Goal: Task Accomplishment & Management: Use online tool/utility

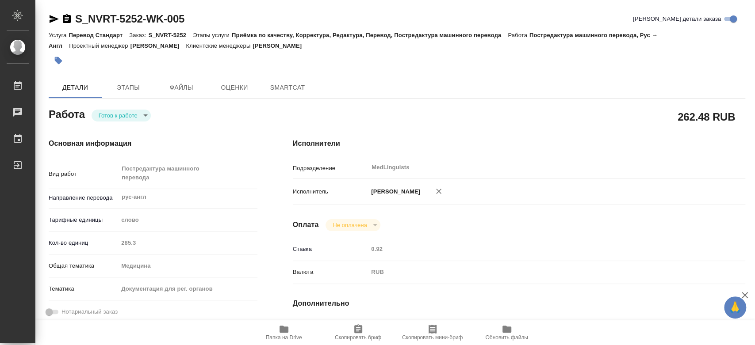
type textarea "x"
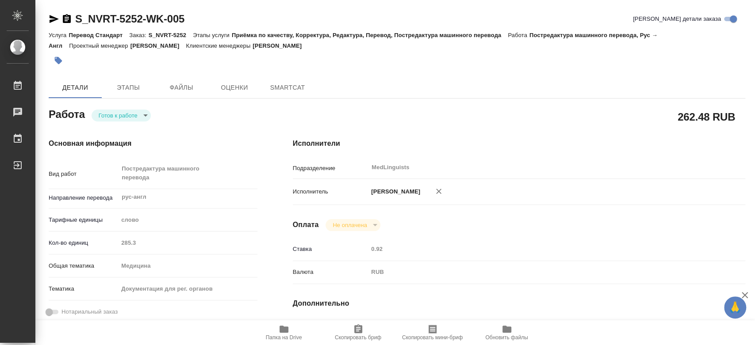
type textarea "x"
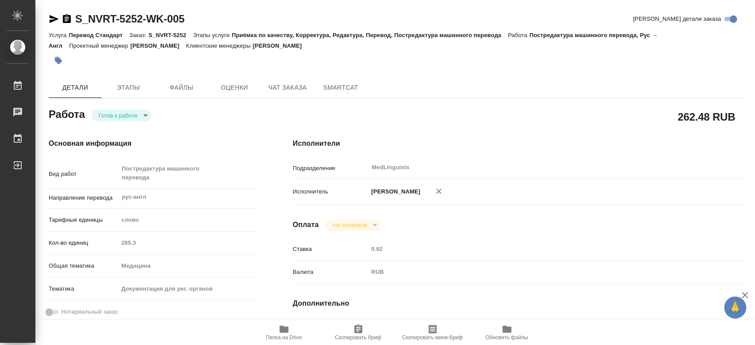
type textarea "x"
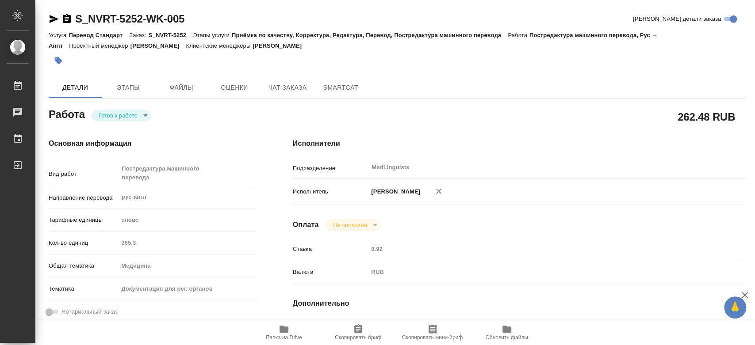
type textarea "x"
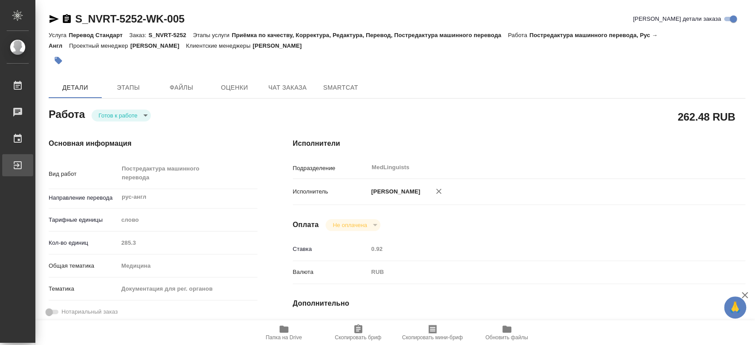
type textarea "x"
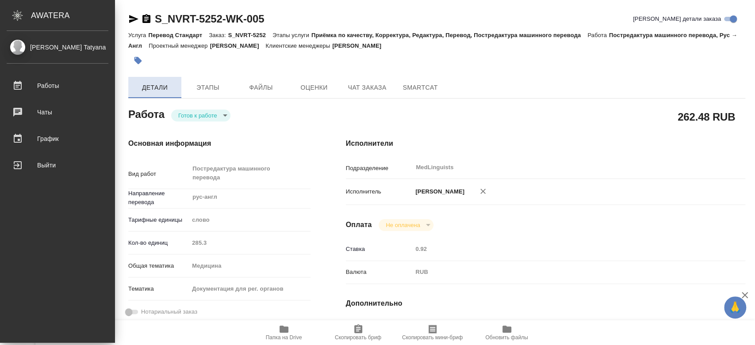
type textarea "x"
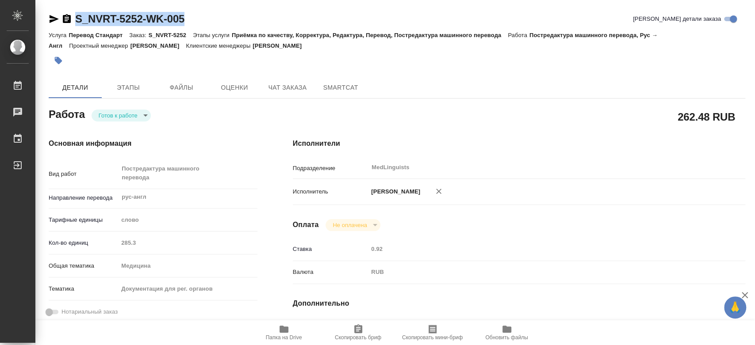
drag, startPoint x: 66, startPoint y: 19, endPoint x: 77, endPoint y: 19, distance: 10.6
click at [77, 19] on div "S_NVRT-5252-WK-005 Кратко детали заказа" at bounding box center [397, 19] width 696 height 14
copy link "S_NVRT-5252-WK-005"
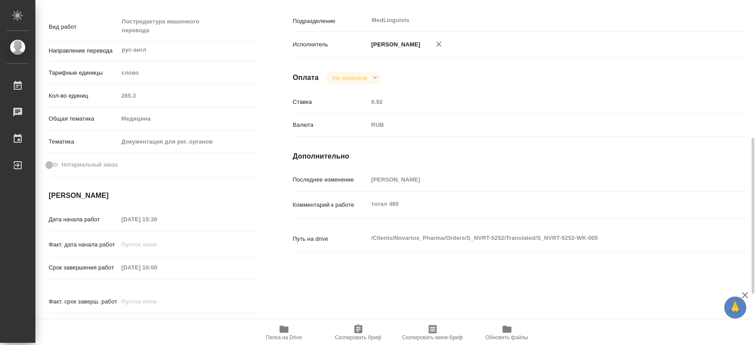
scroll to position [196, 0]
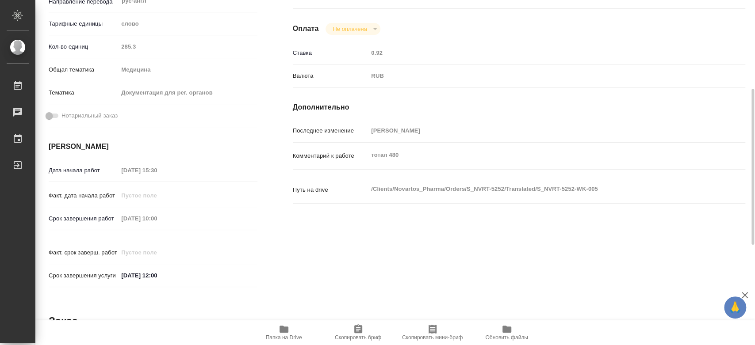
type textarea "x"
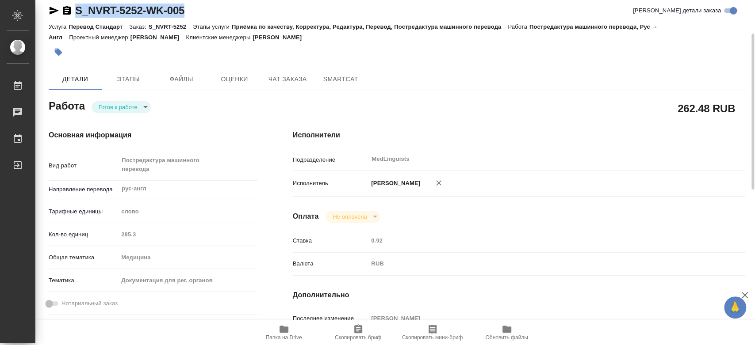
scroll to position [0, 0]
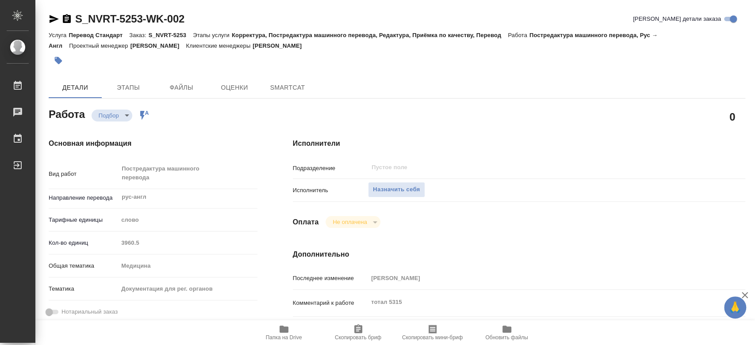
type textarea "x"
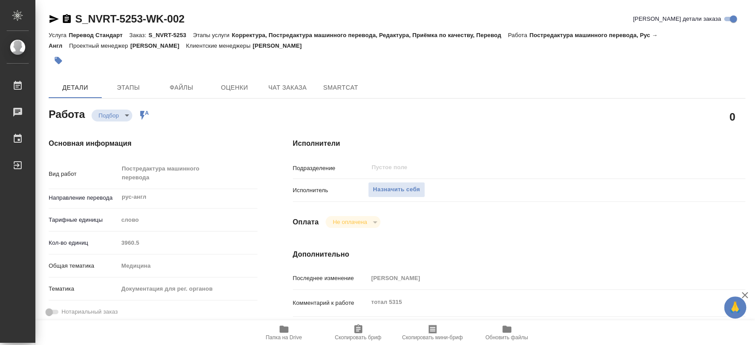
type textarea "x"
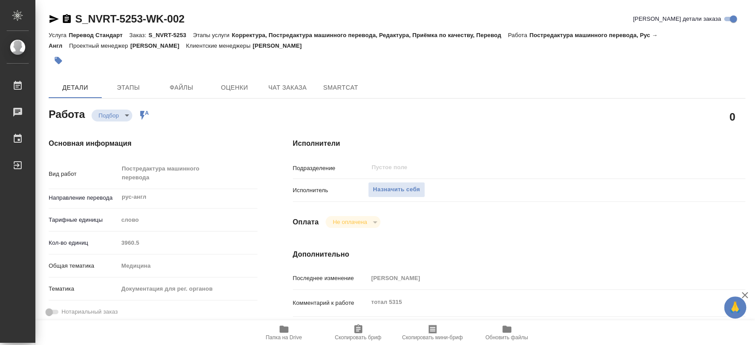
type textarea "x"
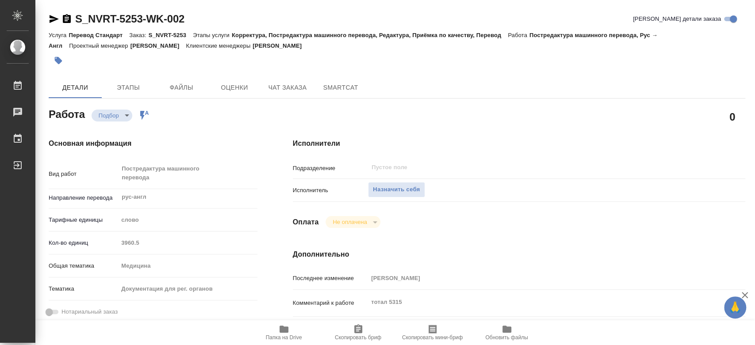
type textarea "x"
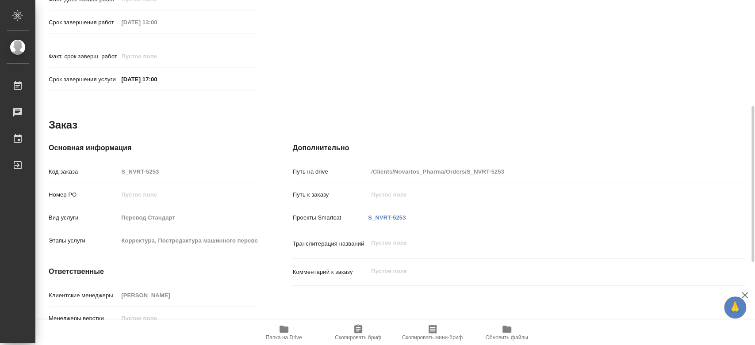
type textarea "x"
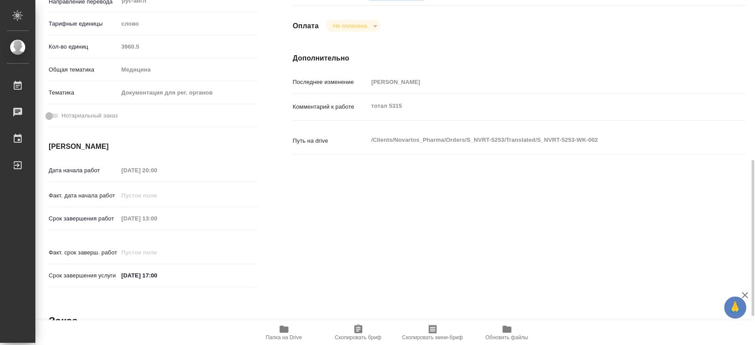
scroll to position [245, 0]
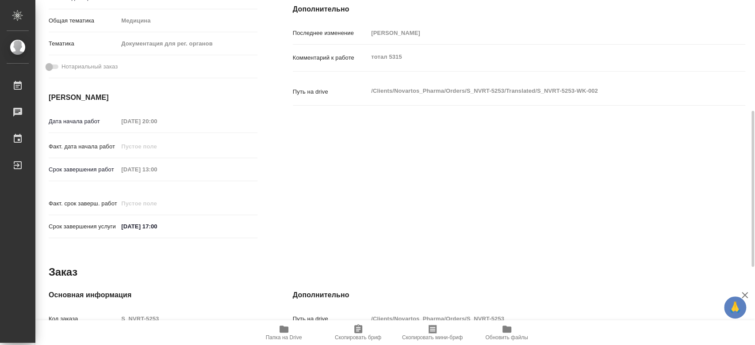
click at [285, 327] on icon "button" at bounding box center [283, 329] width 9 height 7
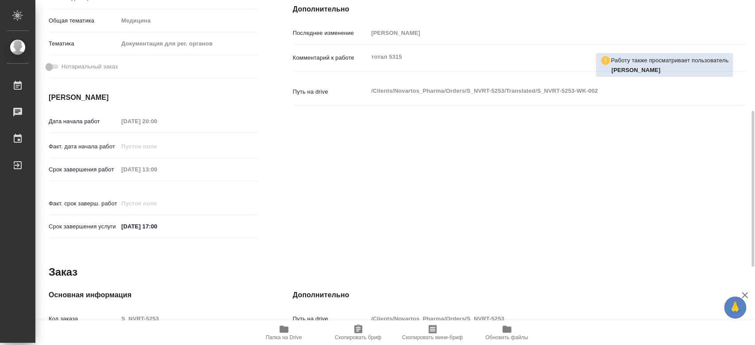
scroll to position [0, 0]
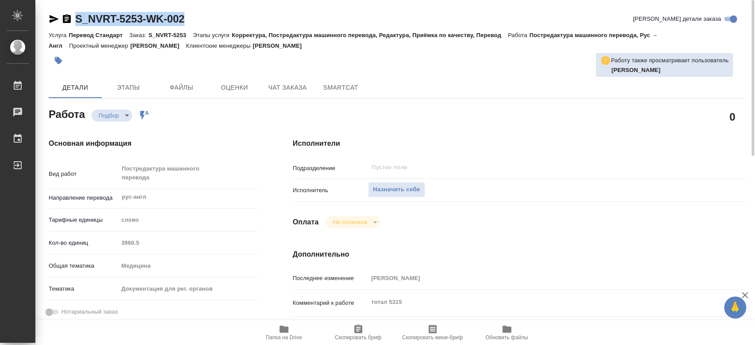
drag, startPoint x: 210, startPoint y: 14, endPoint x: 76, endPoint y: 17, distance: 133.6
click at [76, 17] on div "S_NVRT-5253-WK-002 Кратко детали заказа" at bounding box center [397, 19] width 696 height 14
copy link "S_NVRT-5253-WK-002"
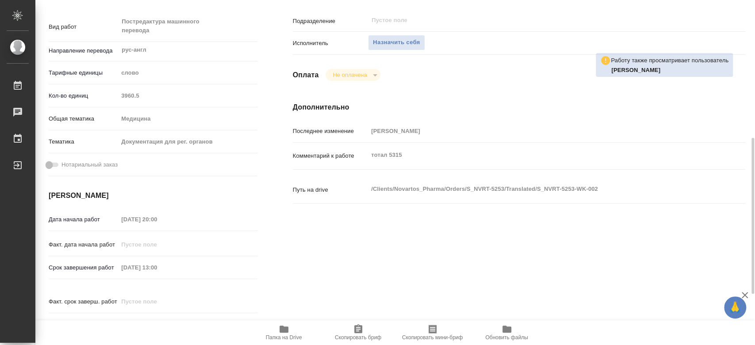
scroll to position [196, 0]
